Goal: Task Accomplishment & Management: Use online tool/utility

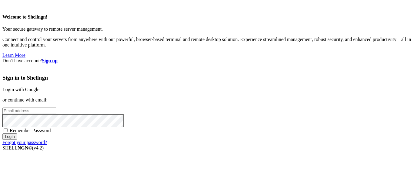
click at [39, 87] on link "Login with Google" at bounding box center [20, 89] width 37 height 5
click at [223, 14] on div "Welcome to Shellngn! Your secure gateway to remote server management. Connect a…" at bounding box center [206, 101] width 409 height 198
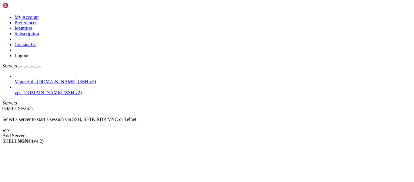
click at [35, 79] on span "VaporHole" at bounding box center [25, 81] width 21 height 5
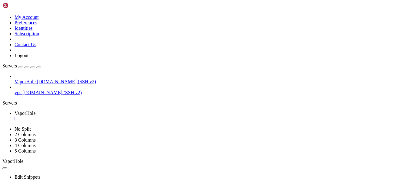
click at [29, 66] on button "button" at bounding box center [26, 67] width 5 height 2
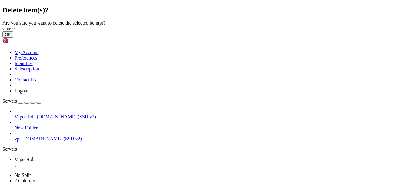
click at [13, 38] on button "OK" at bounding box center [7, 34] width 11 height 6
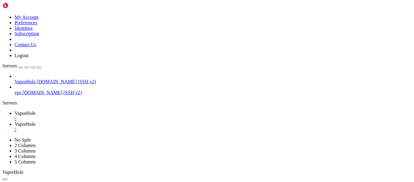
type input "/home/userpi"
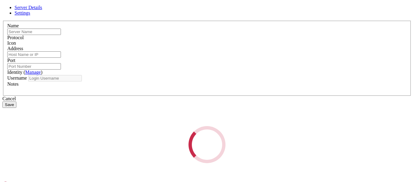
type input "VaporHole"
type input "[DOMAIN_NAME]"
type input "7990"
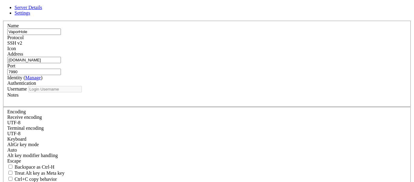
type input "userpi"
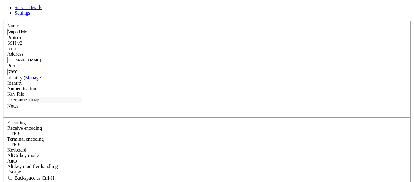
click at [30, 15] on link "Settings" at bounding box center [23, 12] width 16 height 5
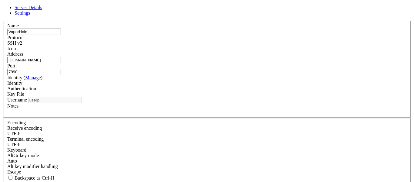
click at [42, 10] on span "Server Details" at bounding box center [29, 7] width 28 height 5
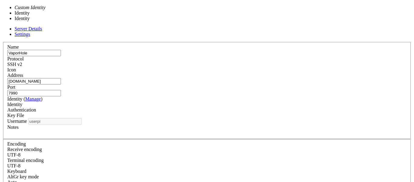
click at [185, 102] on div "Identity" at bounding box center [207, 104] width 400 height 5
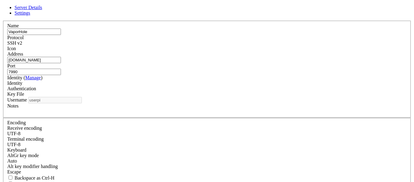
click at [185, 86] on div "Identity" at bounding box center [207, 82] width 400 height 5
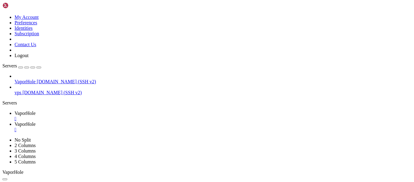
drag, startPoint x: 87, startPoint y: 86, endPoint x: 80, endPoint y: 71, distance: 17.1
click at [2, 15] on icon at bounding box center [2, 15] width 0 height 0
click at [33, 31] on link "Identities" at bounding box center [24, 27] width 18 height 5
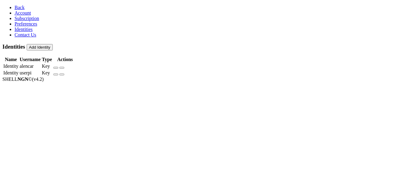
click at [58, 73] on button "button" at bounding box center [55, 74] width 5 height 2
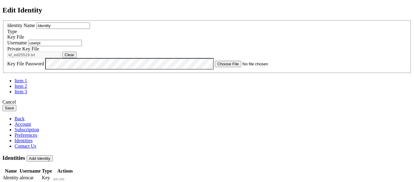
click at [243, 105] on div "Cancel" at bounding box center [206, 101] width 409 height 5
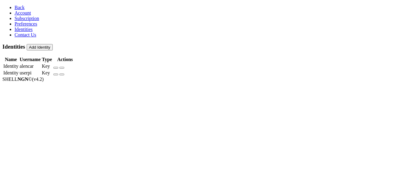
click at [25, 26] on link "Preferences" at bounding box center [26, 23] width 23 height 5
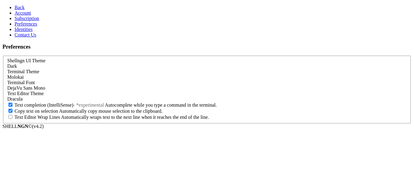
scroll to position [32, 0]
click at [125, 85] on div "DejaVu Sans Mono" at bounding box center [207, 87] width 400 height 5
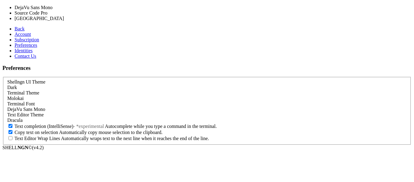
click at [125, 106] on div "DejaVu Sans Mono" at bounding box center [207, 108] width 400 height 5
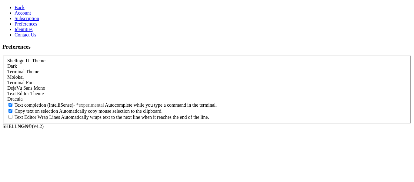
click at [118, 80] on div "Terminal Font DejaVu Sans Mono" at bounding box center [207, 85] width 400 height 11
click at [118, 85] on div "DejaVu Sans Mono" at bounding box center [207, 87] width 400 height 5
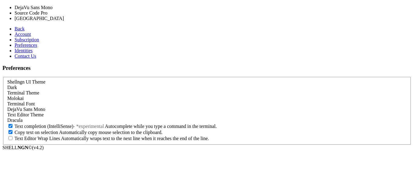
click at [118, 106] on div "DejaVu Sans Mono" at bounding box center [207, 108] width 400 height 5
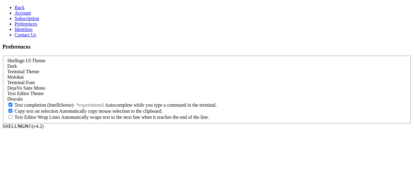
scroll to position [0, 0]
click at [110, 74] on div "Molokai" at bounding box center [207, 76] width 400 height 5
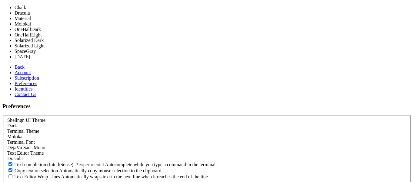
click at [110, 134] on div "Molokai" at bounding box center [207, 136] width 400 height 5
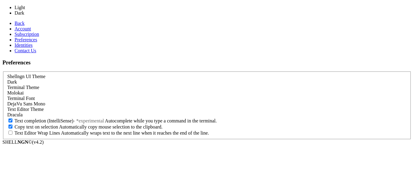
click at [105, 79] on div "Dark" at bounding box center [207, 81] width 400 height 5
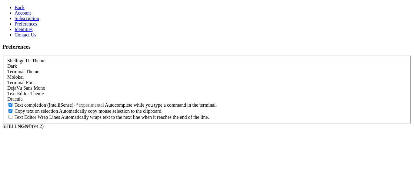
click at [16, 21] on span "Subscription" at bounding box center [27, 18] width 25 height 5
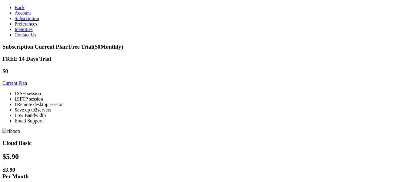
click at [20, 21] on link "Subscription" at bounding box center [27, 18] width 25 height 5
click at [21, 15] on link "Account" at bounding box center [23, 12] width 16 height 5
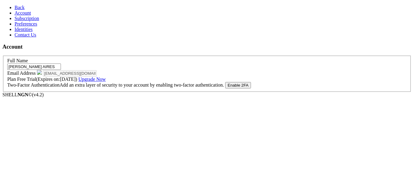
click at [33, 32] on link "Identities" at bounding box center [24, 29] width 18 height 5
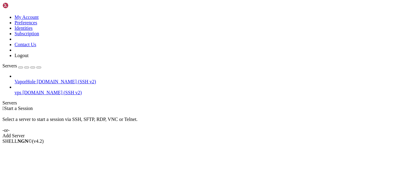
click at [21, 90] on span "vps" at bounding box center [18, 92] width 7 height 5
click at [47, 79] on span "[DOMAIN_NAME] (SSH v2)" at bounding box center [66, 81] width 59 height 5
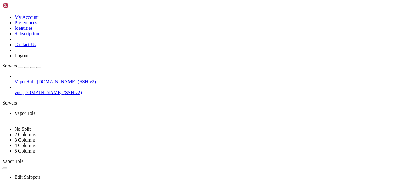
click at [21, 90] on span "vps" at bounding box center [18, 92] width 7 height 5
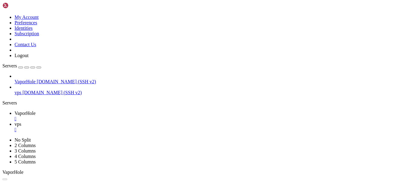
click at [113, 116] on div "" at bounding box center [213, 118] width 397 height 5
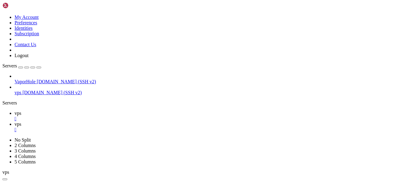
scroll to position [5, 0]
click at [98, 116] on div "" at bounding box center [213, 118] width 397 height 5
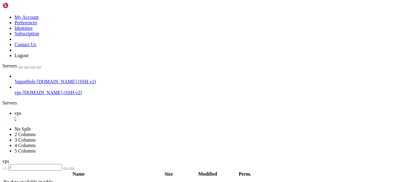
type input "/home/alencar"
click at [21, 67] on div "button" at bounding box center [21, 67] width 0 height 0
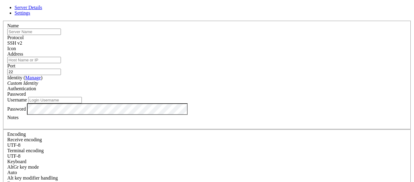
click at [82, 103] on input "Username" at bounding box center [55, 100] width 54 height 6
type input "pi"
click at [61, 63] on input "Address" at bounding box center [34, 60] width 54 height 6
paste input "us1.pitunnel.net"
type input "us1.pitunnel.net"
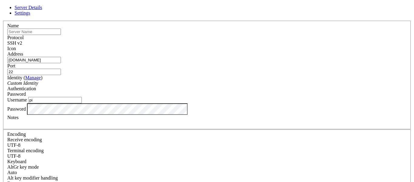
click at [61, 35] on input "text" at bounding box center [34, 31] width 54 height 6
type input "Pi"
click at [61, 69] on input "22" at bounding box center [34, 72] width 54 height 6
paste input "45937"
type input "45937"
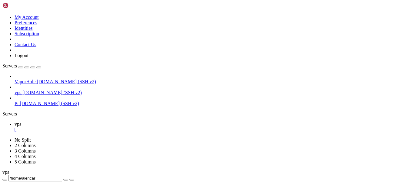
click at [39, 101] on span "us1.pitunnel.net (SSH v2)" at bounding box center [49, 103] width 59 height 5
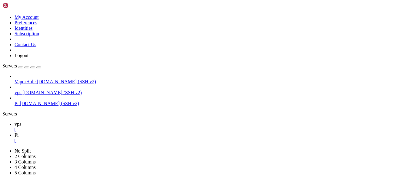
scroll to position [11, 0]
drag, startPoint x: 116, startPoint y: 610, endPoint x: 33, endPoint y: 506, distance: 132.4
drag, startPoint x: 37, startPoint y: 475, endPoint x: 65, endPoint y: 594, distance: 122.1
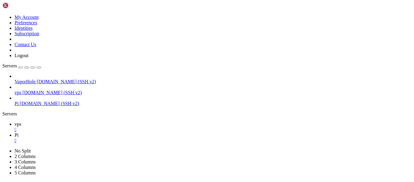
drag, startPoint x: 69, startPoint y: 561, endPoint x: 38, endPoint y: 562, distance: 30.6
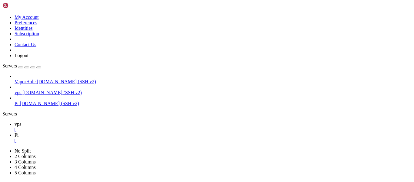
scroll to position [524, 0]
drag, startPoint x: 35, startPoint y: 538, endPoint x: 142, endPoint y: 590, distance: 119.6
